Goal: Task Accomplishment & Management: Manage account settings

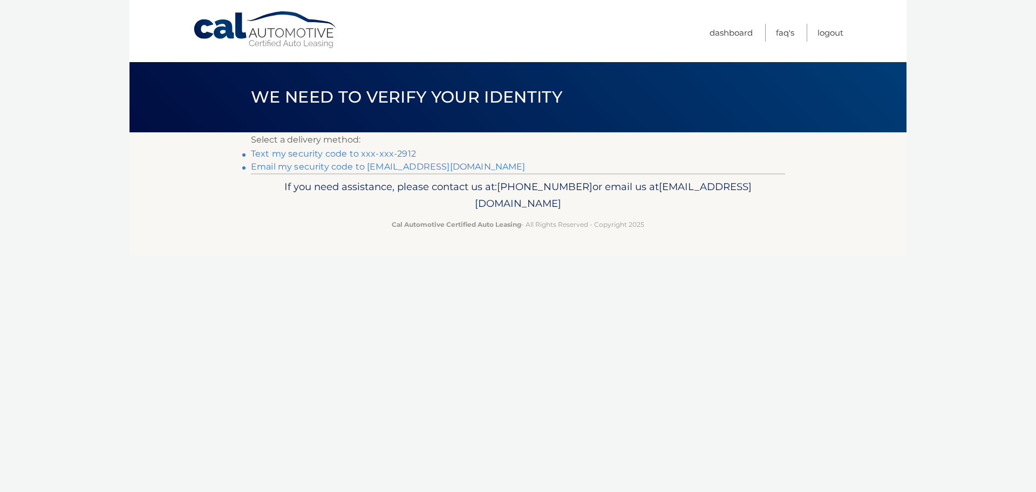
click at [342, 157] on link "Text my security code to xxx-xxx-2912" at bounding box center [333, 153] width 165 height 10
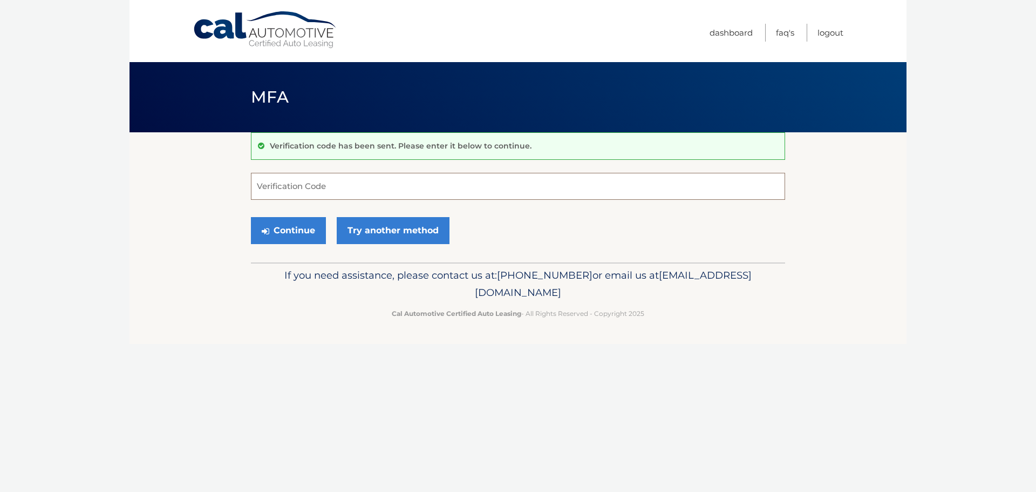
click at [333, 177] on input "Verification Code" at bounding box center [518, 186] width 534 height 27
type input "359635"
click at [290, 235] on button "Continue" at bounding box center [288, 230] width 75 height 27
click at [289, 229] on button "Continue" at bounding box center [288, 230] width 75 height 27
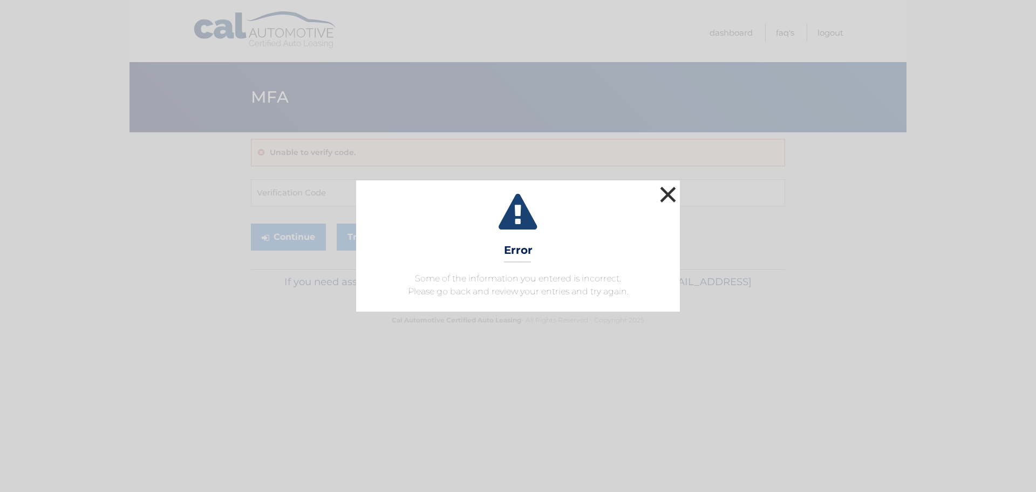
click at [663, 196] on button "×" at bounding box center [668, 195] width 22 height 22
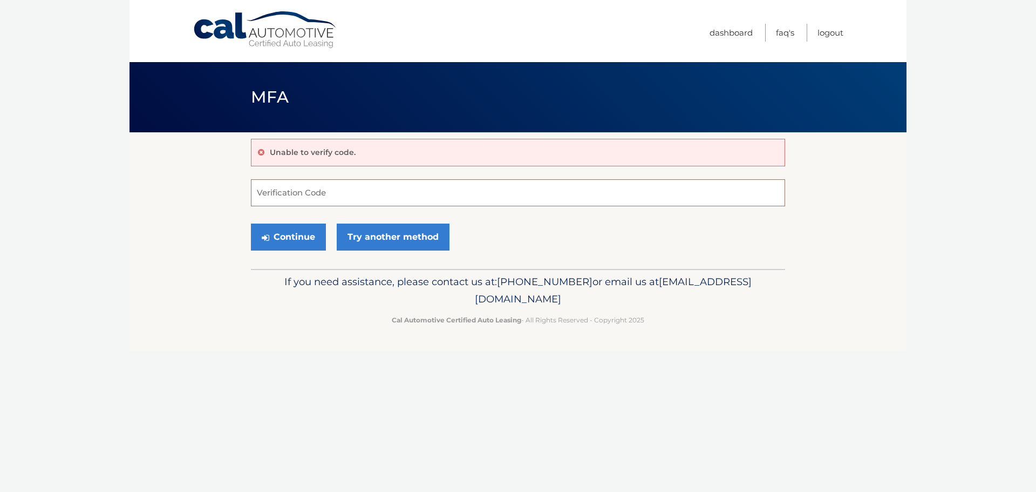
click at [272, 194] on input "Verification Code" at bounding box center [518, 192] width 534 height 27
type input "359635"
click at [299, 237] on button "Continue" at bounding box center [288, 236] width 75 height 27
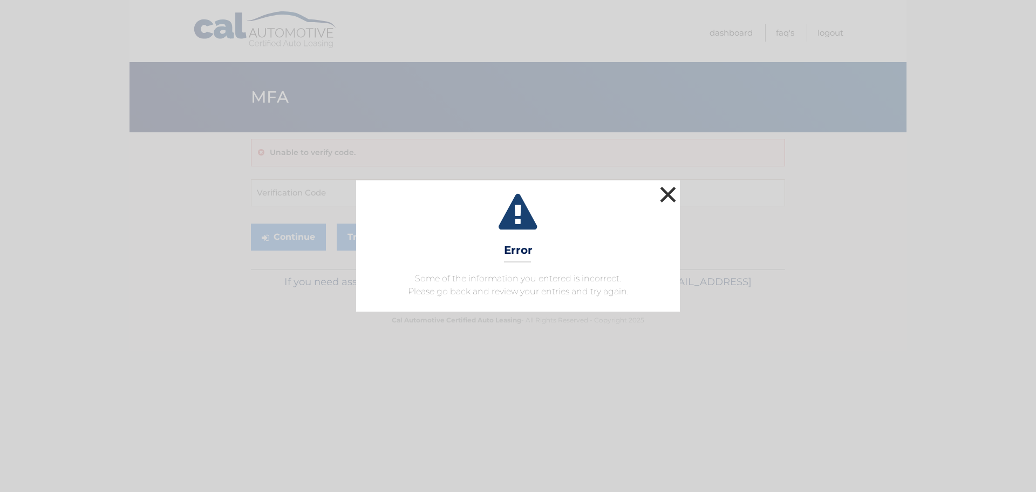
click at [667, 191] on button "×" at bounding box center [668, 195] width 22 height 22
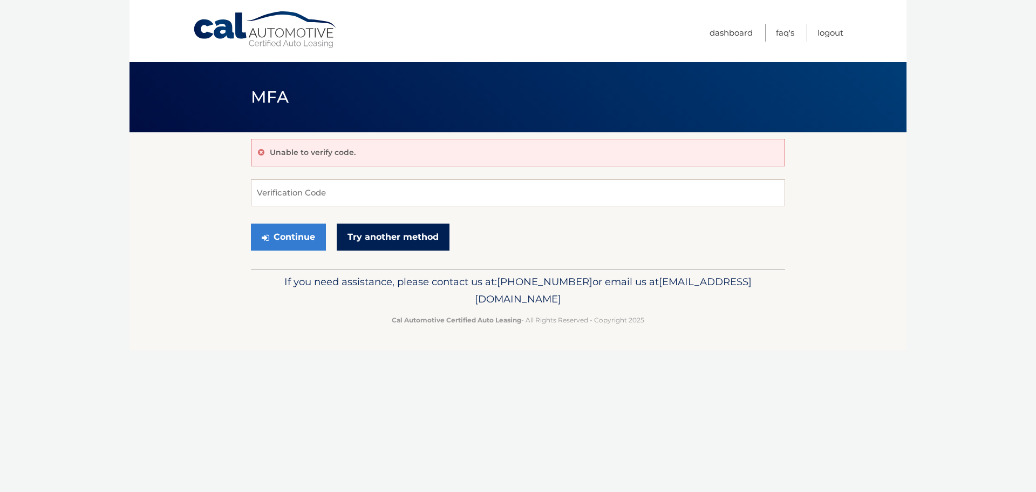
click at [367, 239] on link "Try another method" at bounding box center [393, 236] width 113 height 27
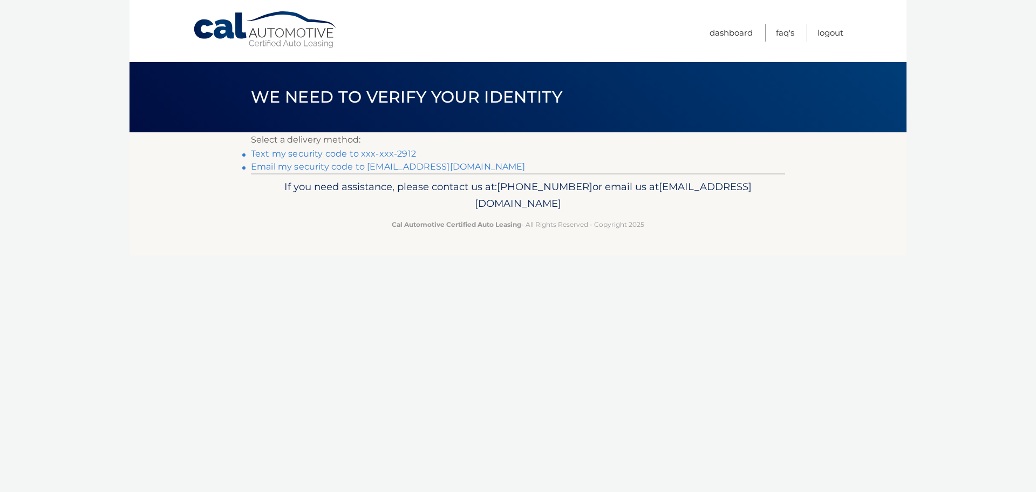
click at [306, 151] on link "Text my security code to xxx-xxx-2912" at bounding box center [333, 153] width 165 height 10
click at [835, 32] on link "Logout" at bounding box center [831, 33] width 26 height 18
click at [396, 150] on link "Text my security code to xxx-xxx-2912" at bounding box center [333, 153] width 165 height 10
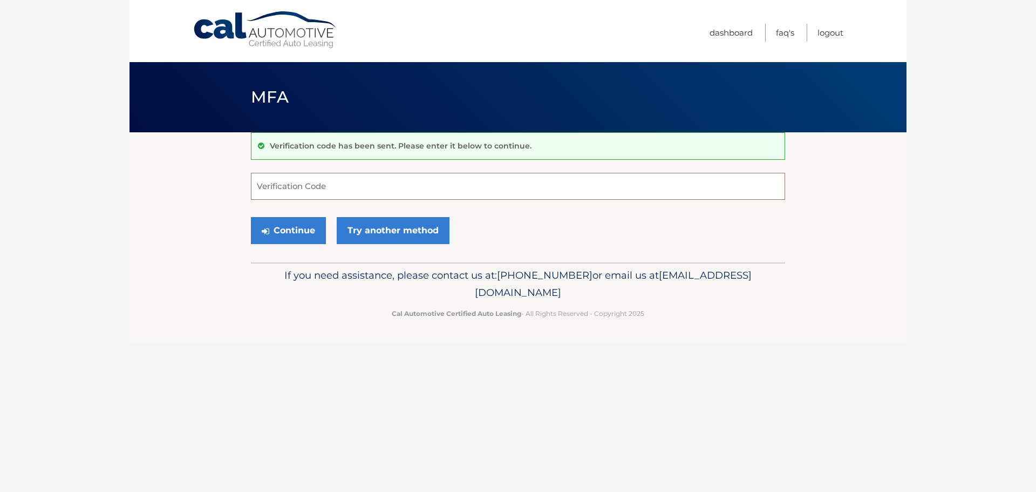
click at [280, 185] on input "Verification Code" at bounding box center [518, 186] width 534 height 27
type input "085610"
click at [296, 229] on button "Continue" at bounding box center [288, 230] width 75 height 27
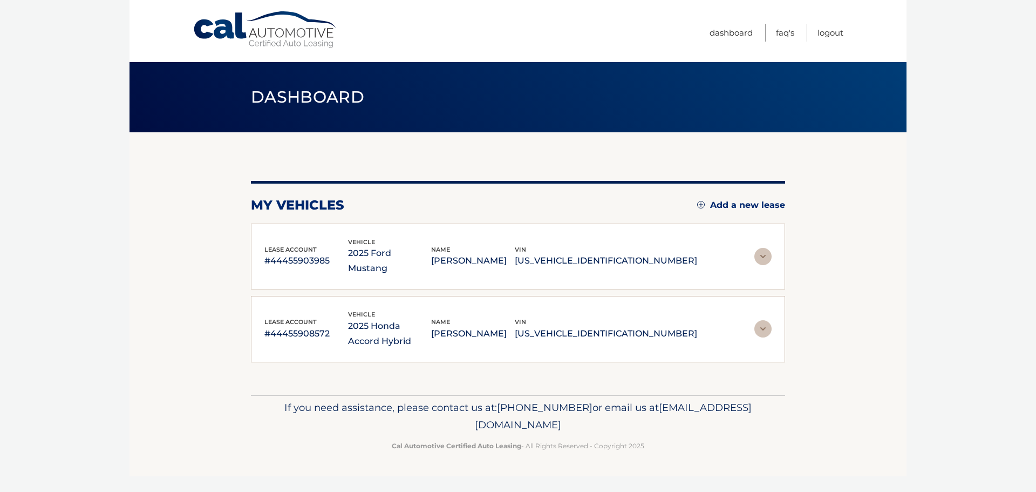
click at [762, 320] on img at bounding box center [763, 328] width 17 height 17
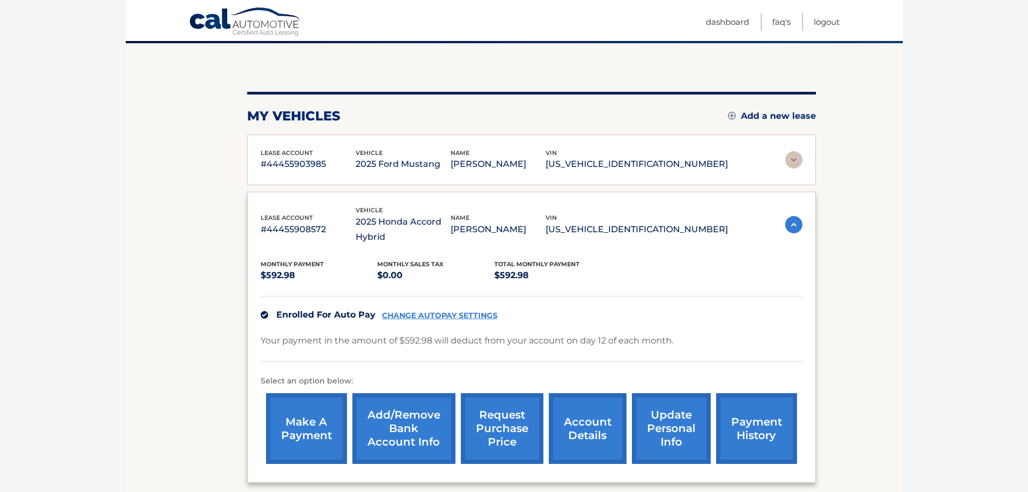
scroll to position [108, 0]
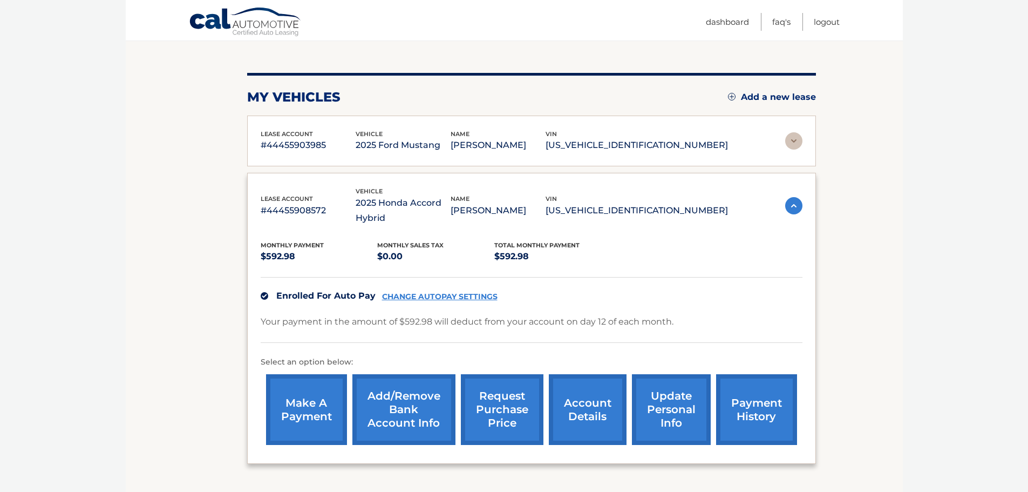
click at [767, 403] on link "payment history" at bounding box center [756, 409] width 81 height 71
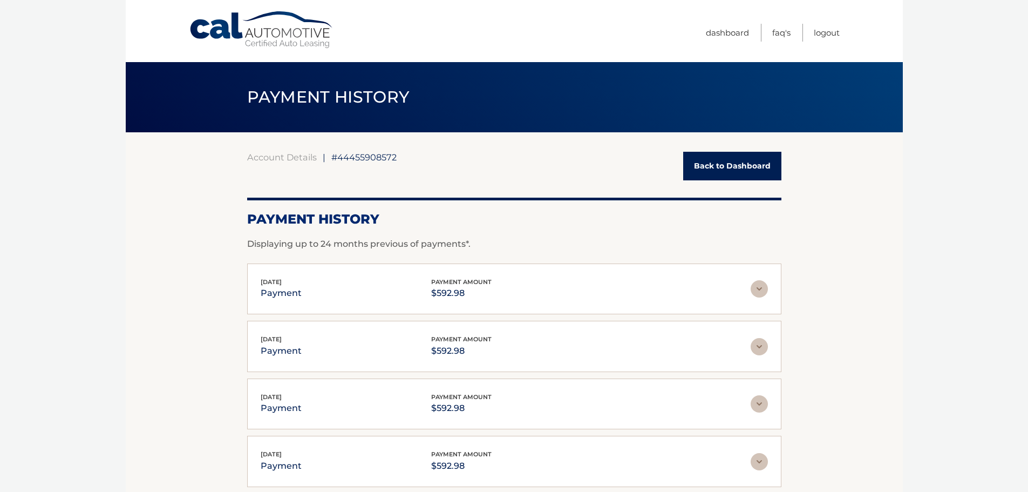
click at [760, 166] on link "Back to Dashboard" at bounding box center [732, 166] width 98 height 29
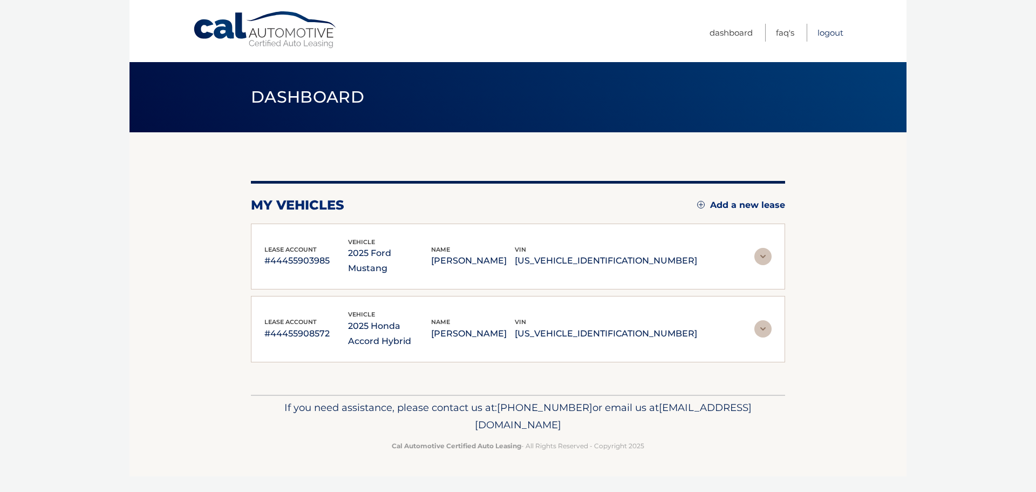
click at [839, 31] on link "Logout" at bounding box center [831, 33] width 26 height 18
